Goal: Obtain resource: Obtain resource

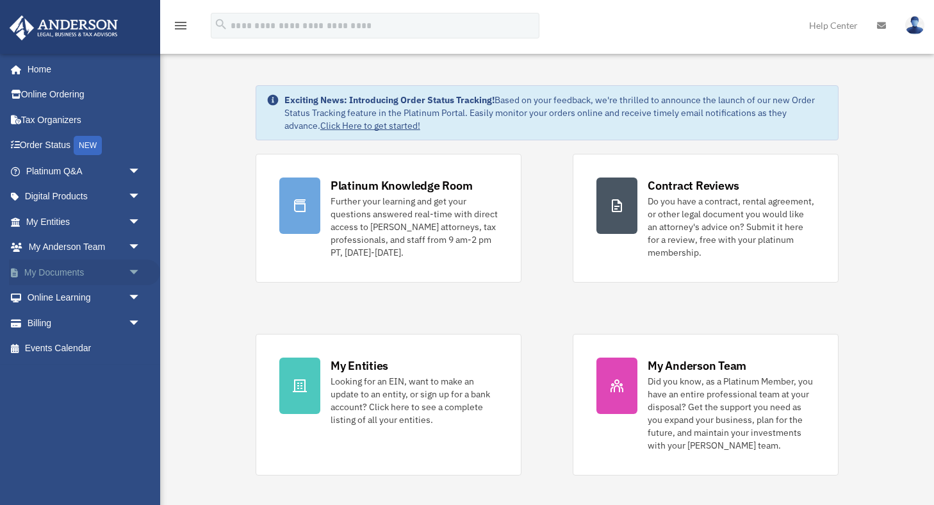
click at [69, 273] on link "My Documents arrow_drop_down" at bounding box center [84, 272] width 151 height 26
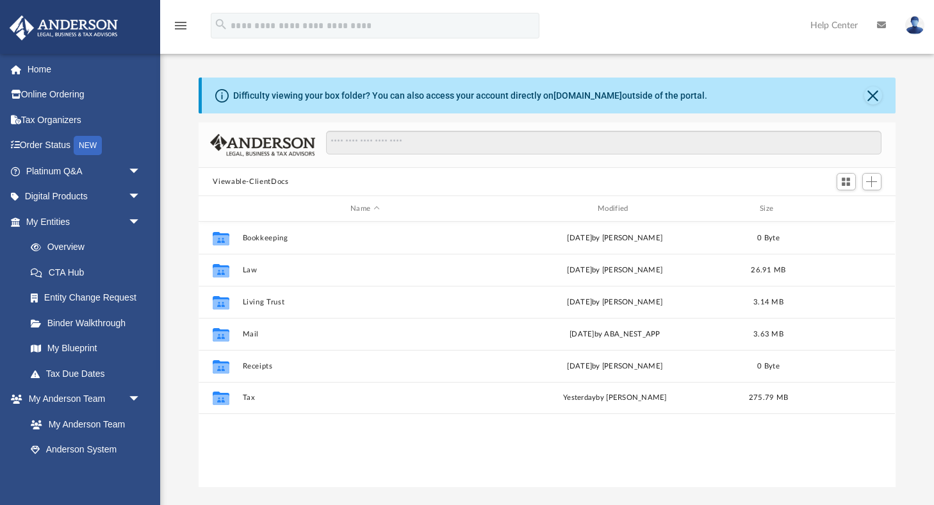
scroll to position [291, 696]
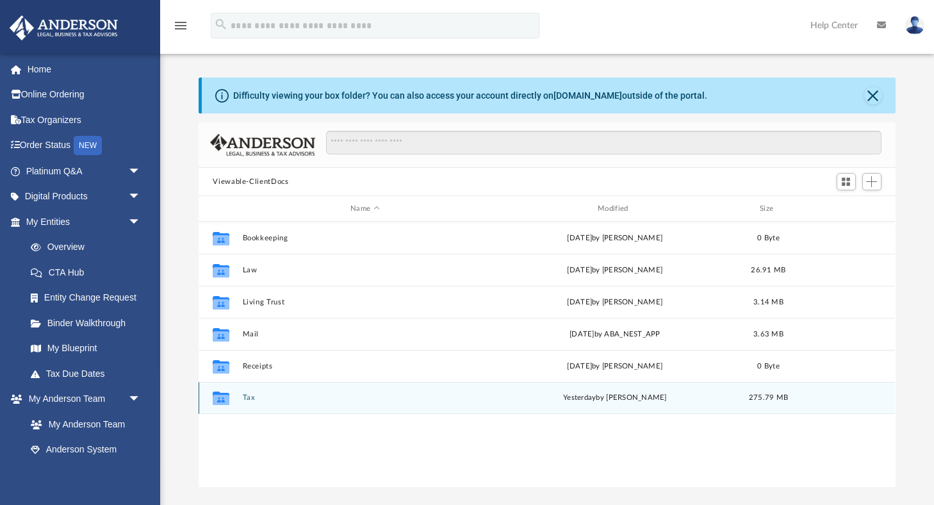
click at [268, 402] on div "Collaborated Folder Tax yesterday by Jasmine Splunge 275.79 MB" at bounding box center [547, 398] width 696 height 32
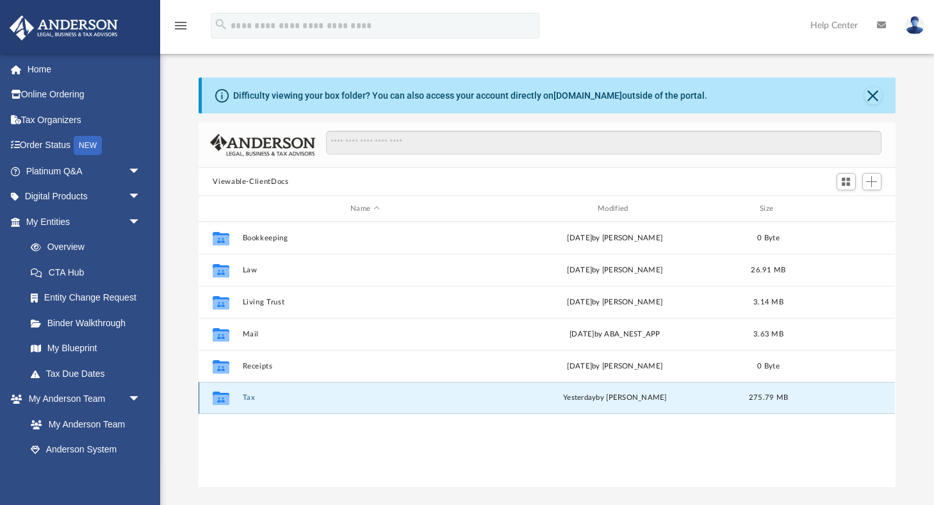
click at [242, 398] on div "Collaborated Folder Tax yesterday by Jasmine Splunge 275.79 MB" at bounding box center [547, 398] width 696 height 32
click at [250, 398] on button "Tax" at bounding box center [365, 397] width 245 height 8
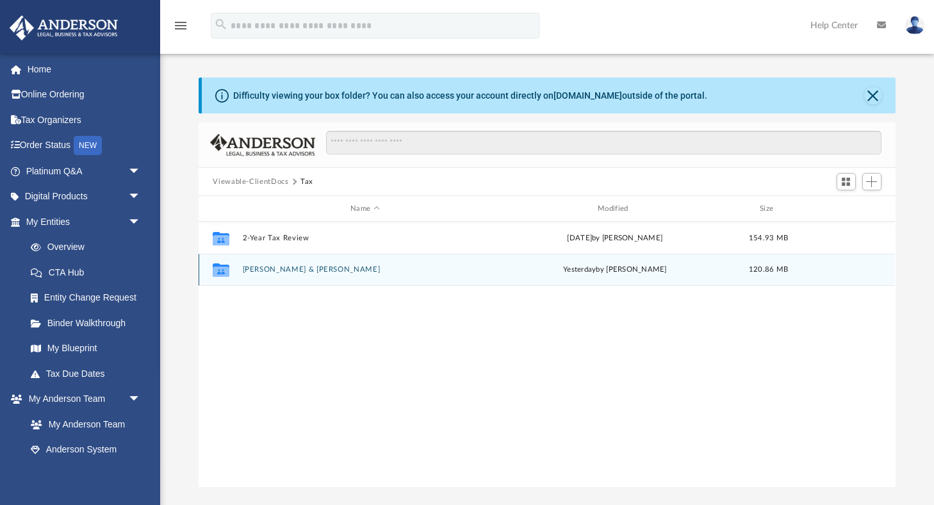
click at [322, 272] on button "Eremia, Alexander & Christine R." at bounding box center [365, 269] width 245 height 8
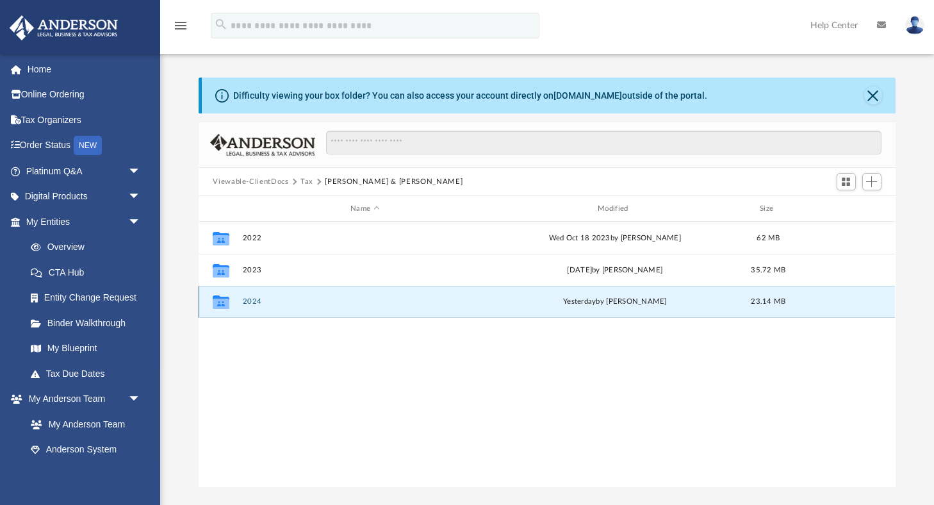
click at [258, 302] on button "2024" at bounding box center [365, 301] width 245 height 8
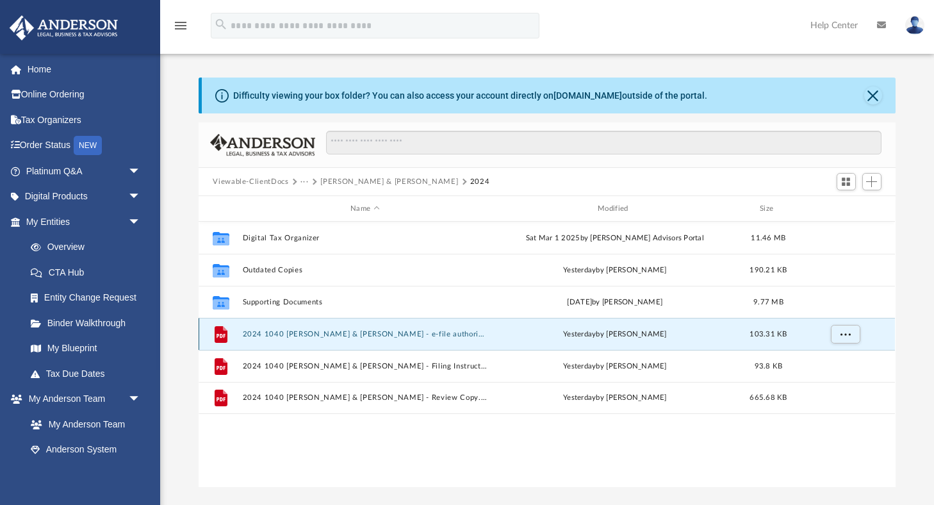
click at [290, 334] on button "2024 1040 Eremia, Alexander & Christine R. - e-file authorization - please sign…" at bounding box center [365, 334] width 245 height 8
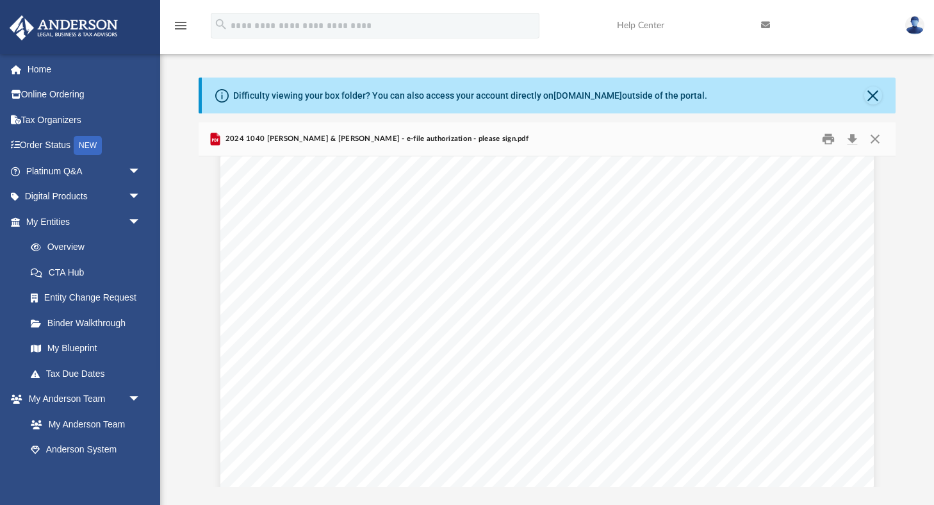
scroll to position [0, 0]
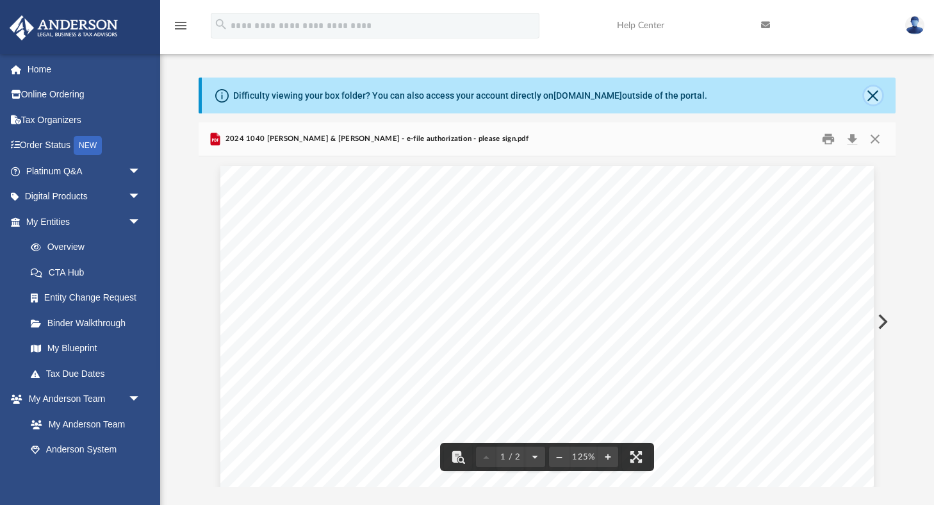
click at [872, 99] on button "Close" at bounding box center [873, 95] width 18 height 18
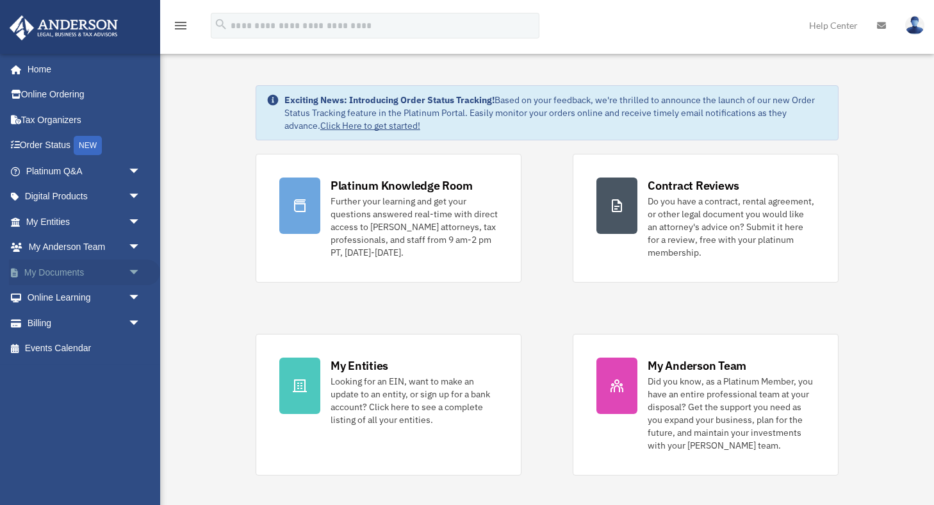
click at [70, 270] on link "My Documents arrow_drop_down" at bounding box center [84, 272] width 151 height 26
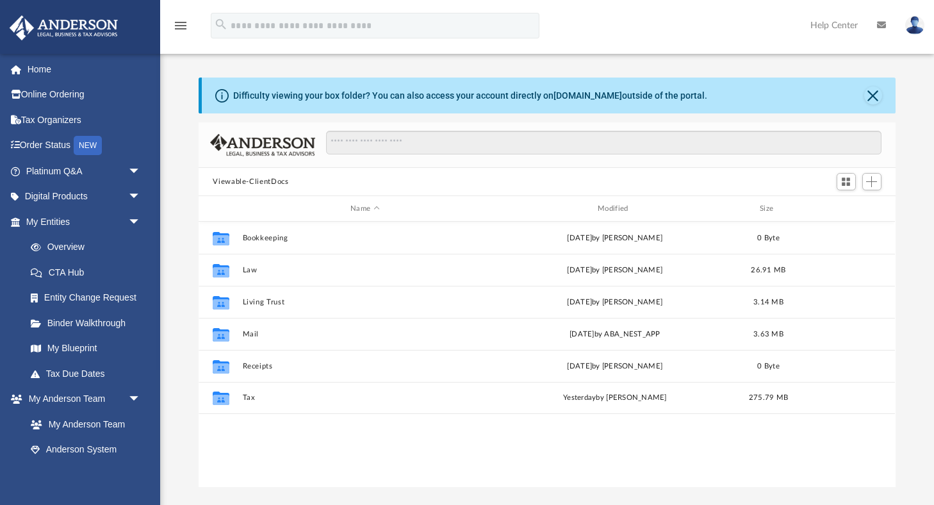
scroll to position [291, 696]
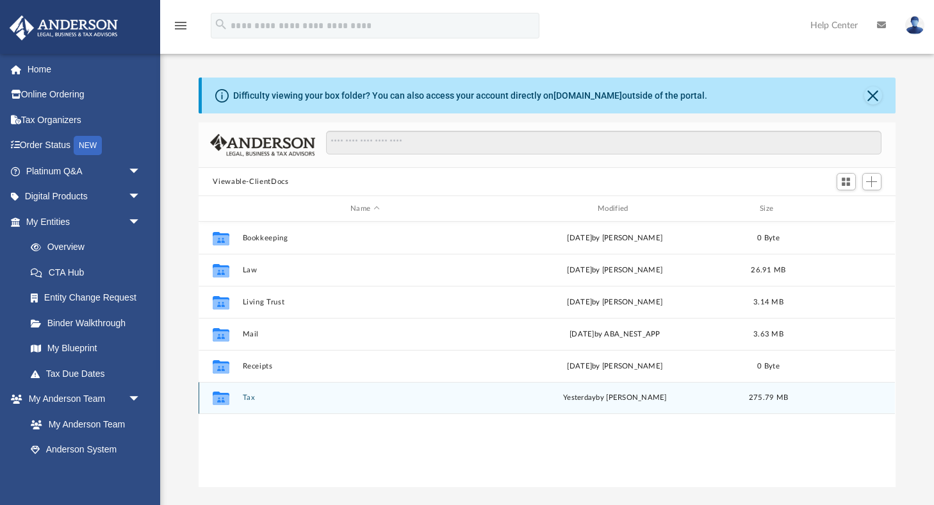
click at [250, 396] on button "Tax" at bounding box center [365, 397] width 245 height 8
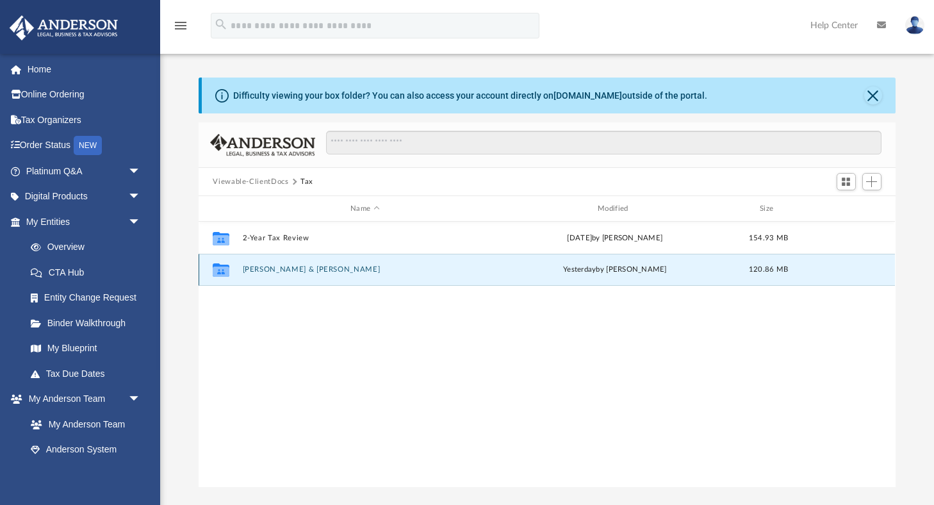
click at [354, 268] on button "Eremia, Alexander & Christine R." at bounding box center [365, 269] width 245 height 8
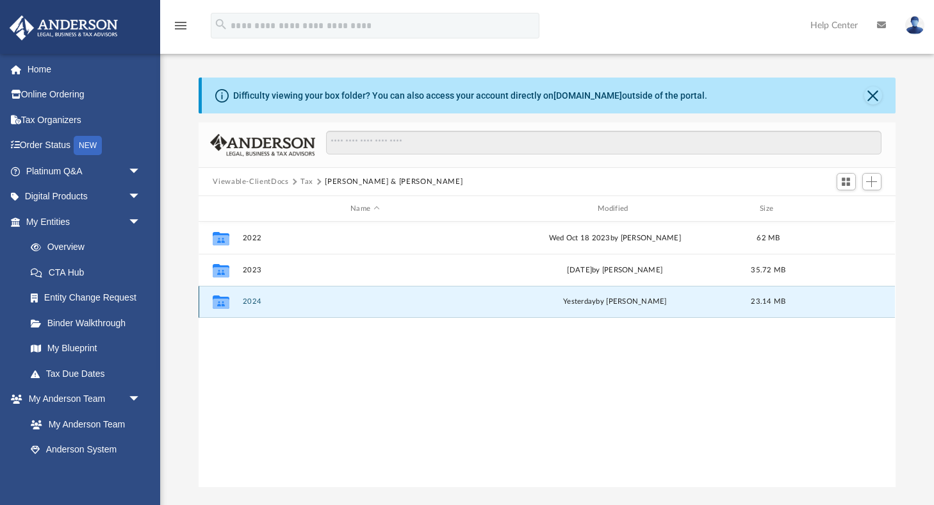
click at [256, 299] on button "2024" at bounding box center [365, 301] width 245 height 8
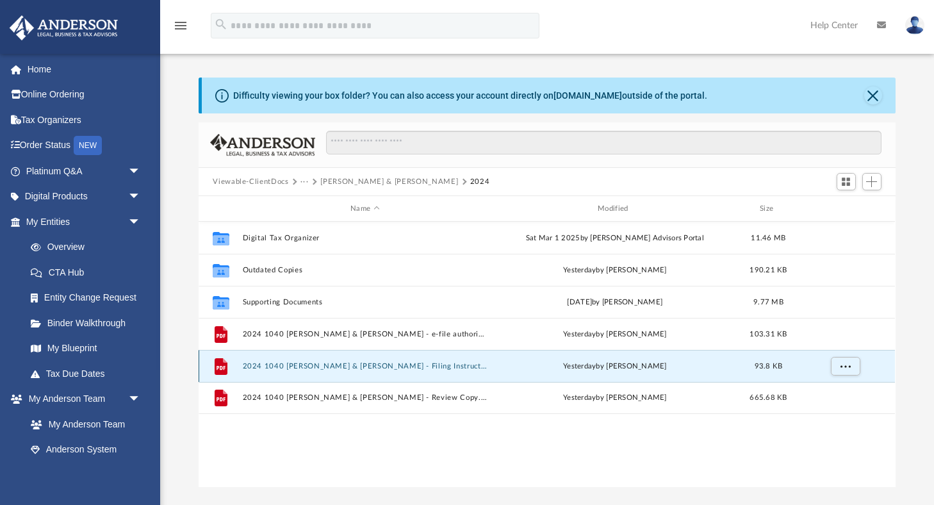
click at [294, 367] on button "2024 1040 Eremia, Alexander & Christine R. - Filing Instructions.pdf" at bounding box center [365, 366] width 245 height 8
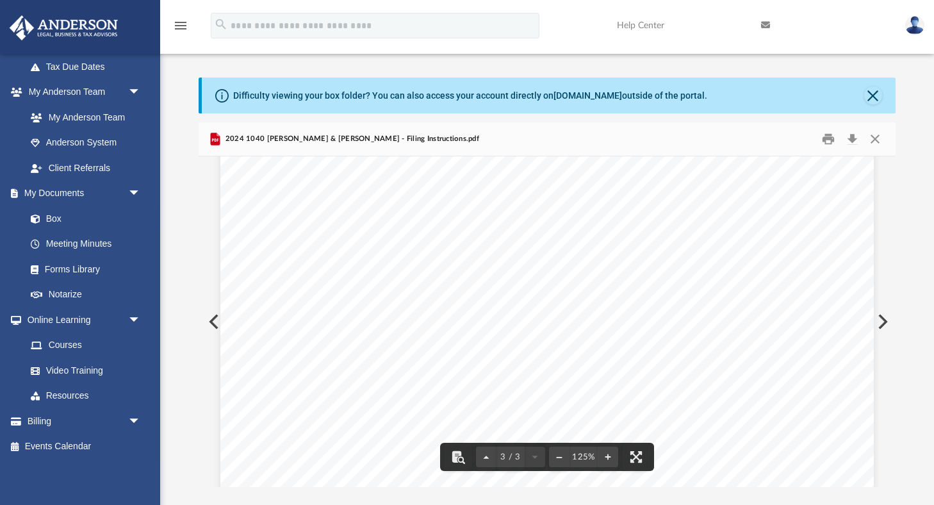
scroll to position [2264, 0]
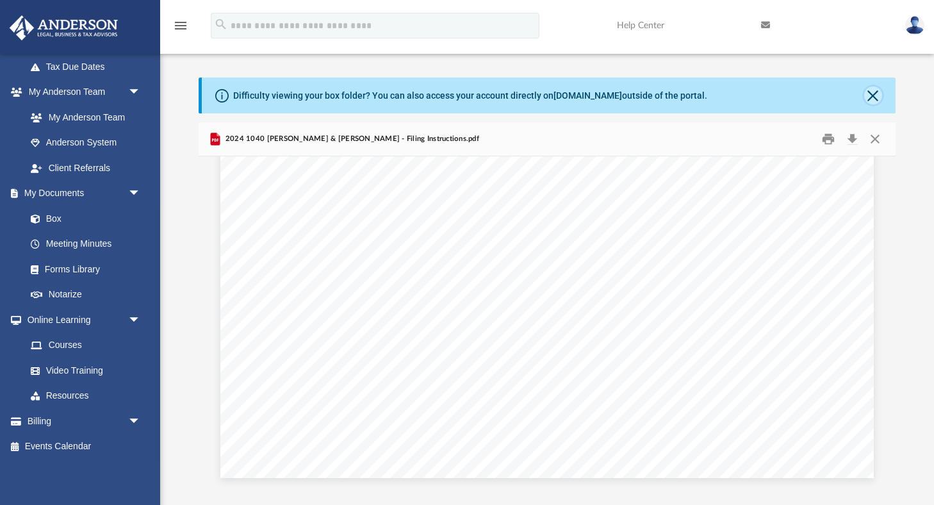
click at [872, 99] on button "Close" at bounding box center [873, 95] width 18 height 18
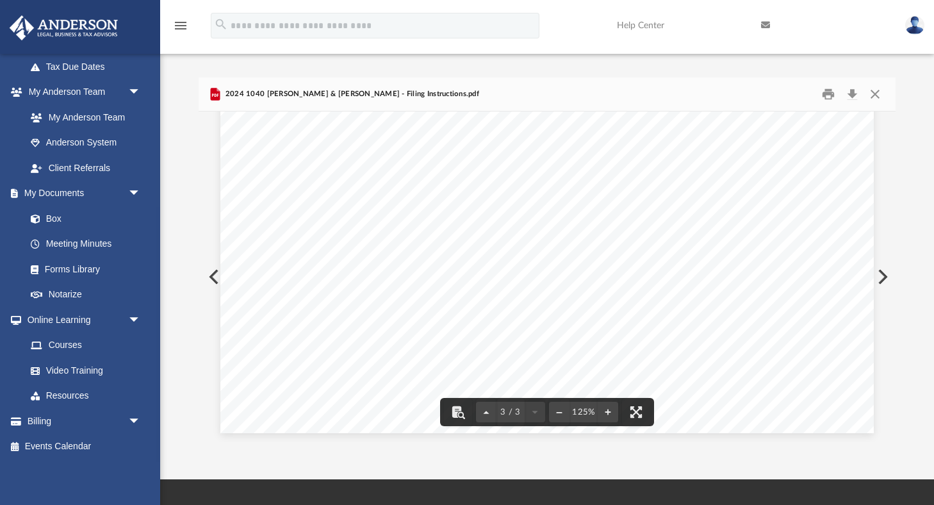
click at [215, 281] on button "Preview" at bounding box center [213, 277] width 28 height 36
click at [881, 281] on button "Preview" at bounding box center [881, 277] width 28 height 36
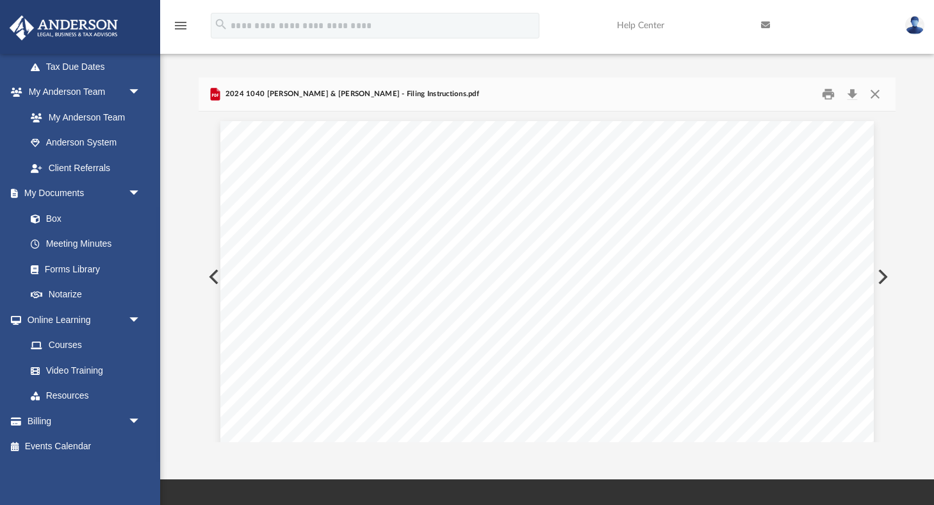
scroll to position [1730, 0]
click at [881, 281] on button "Preview" at bounding box center [881, 277] width 28 height 36
